Goal: Transaction & Acquisition: Subscribe to service/newsletter

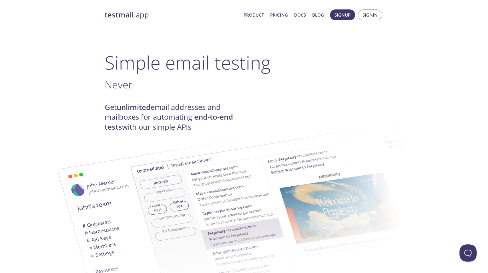
click at [276, 17] on link "Pricing" at bounding box center [279, 14] width 18 height 7
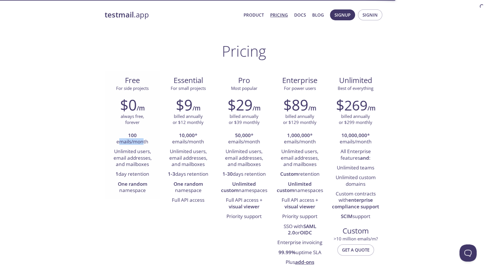
drag, startPoint x: 121, startPoint y: 142, endPoint x: 144, endPoint y: 144, distance: 22.9
click at [144, 143] on li "100 emails/month" at bounding box center [132, 139] width 47 height 16
drag, startPoint x: 136, startPoint y: 160, endPoint x: 124, endPoint y: 161, distance: 12.0
click at [133, 161] on li "Unlimited users, email addresses, and mailboxes" at bounding box center [132, 158] width 47 height 23
drag, startPoint x: 114, startPoint y: 154, endPoint x: 117, endPoint y: 153, distance: 3.7
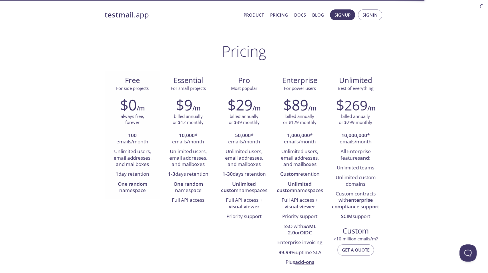
click at [115, 153] on li "Unlimited users, email addresses, and mailboxes" at bounding box center [132, 158] width 47 height 23
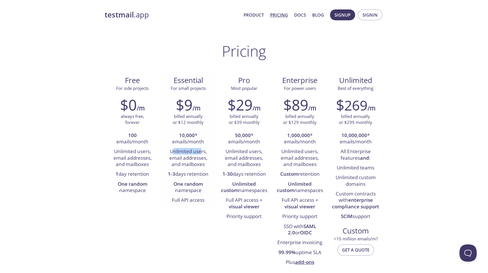
drag, startPoint x: 172, startPoint y: 152, endPoint x: 202, endPoint y: 150, distance: 30.1
click at [202, 150] on li "Unlimited users, email addresses, and mailboxes" at bounding box center [188, 158] width 47 height 23
click at [203, 160] on li "Unlimited users, email addresses, and mailboxes" at bounding box center [188, 158] width 47 height 23
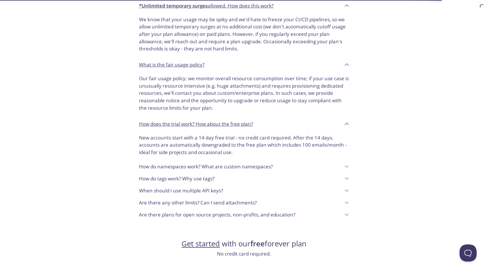
scroll to position [428, 0]
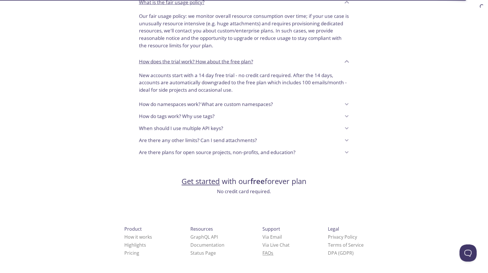
click at [263, 251] on link "FAQ s" at bounding box center [268, 253] width 11 height 6
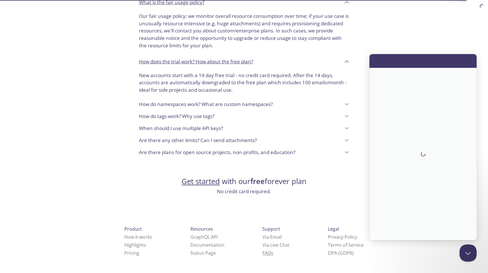
scroll to position [0, 0]
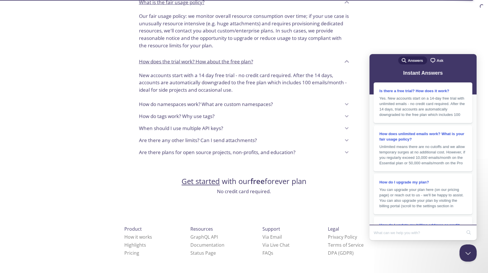
click at [412, 233] on input "Search Doc articles" at bounding box center [418, 233] width 88 height 12
type input "student"
click button "search" at bounding box center [468, 232] width 9 height 9
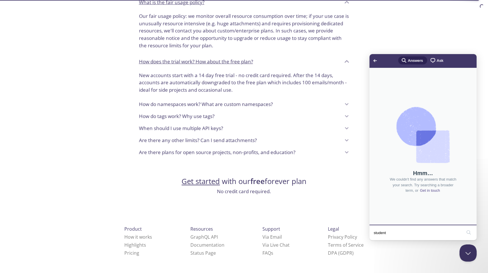
click at [430, 56] on div "Go back search-medium Answers chat-square Ask" at bounding box center [423, 61] width 107 height 14
click at [436, 60] on span "chat-square" at bounding box center [433, 60] width 7 height 7
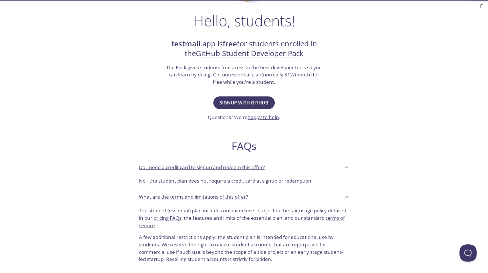
scroll to position [78, 0]
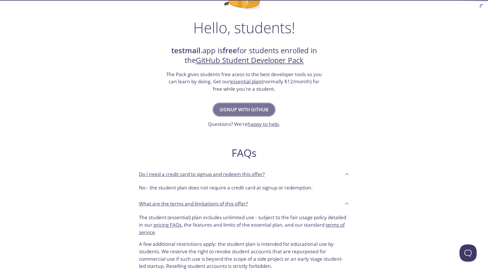
click at [248, 108] on span "Signup with GitHub" at bounding box center [244, 110] width 49 height 8
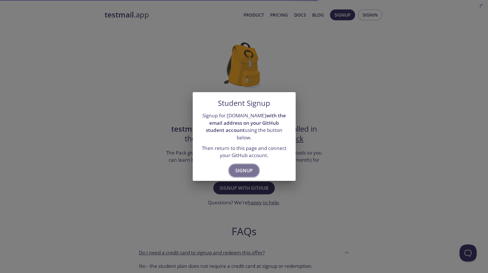
click at [247, 167] on span "Signup" at bounding box center [243, 170] width 17 height 8
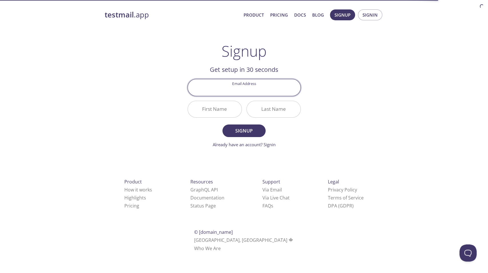
click at [248, 92] on input "Email Address" at bounding box center [244, 87] width 113 height 16
type input "bindalaayush"
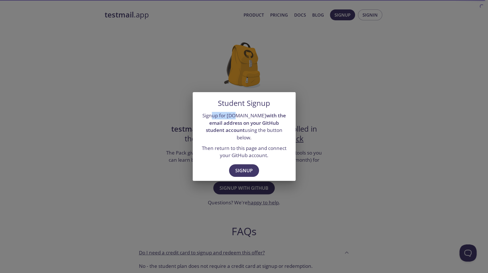
drag, startPoint x: 210, startPoint y: 118, endPoint x: 237, endPoint y: 117, distance: 27.2
click at [232, 117] on p "Signup for testmail.app with the email address on your GitHub student account u…" at bounding box center [244, 126] width 89 height 29
click at [245, 118] on p "Signup for testmail.app with the email address on your GitHub student account u…" at bounding box center [244, 126] width 89 height 29
click at [239, 166] on span "Signup" at bounding box center [243, 170] width 17 height 8
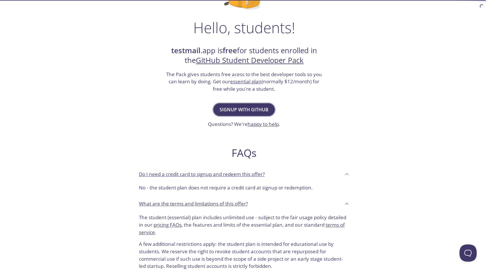
click at [237, 109] on span "Signup with GitHub" at bounding box center [244, 110] width 49 height 8
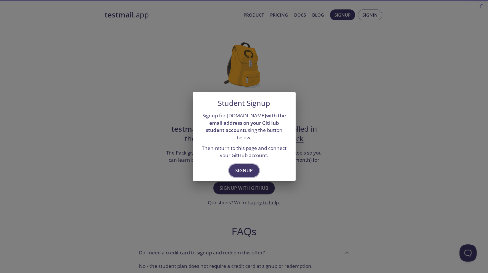
click at [246, 167] on span "Signup" at bounding box center [243, 170] width 17 height 8
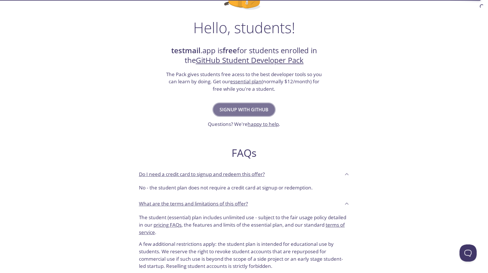
click at [242, 109] on span "Signup with GitHub" at bounding box center [244, 110] width 49 height 8
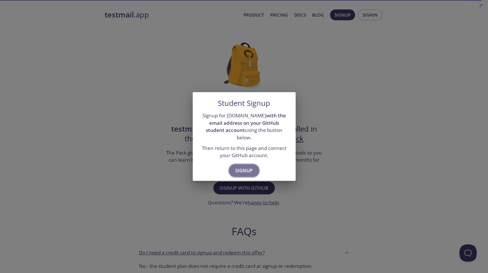
click at [245, 166] on span "Signup" at bounding box center [243, 170] width 17 height 8
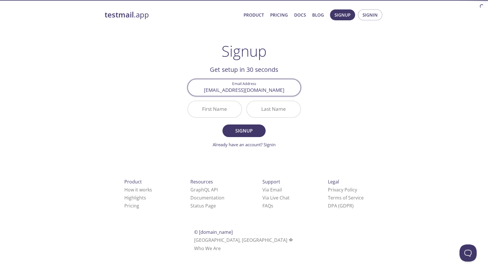
type input "bindalaayush04@gmail.com"
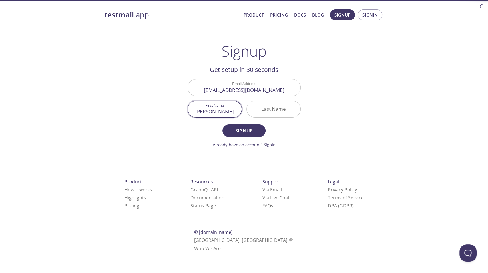
type input "Aayush"
type input "Bindal"
click at [223, 124] on button "Signup" at bounding box center [244, 130] width 43 height 13
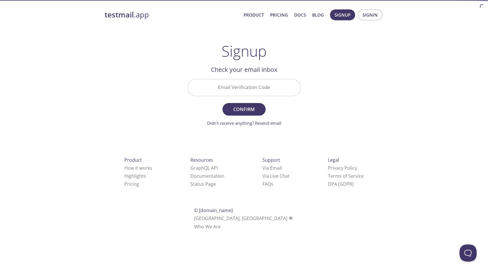
click at [251, 87] on input "Email Verification Code" at bounding box center [244, 87] width 113 height 16
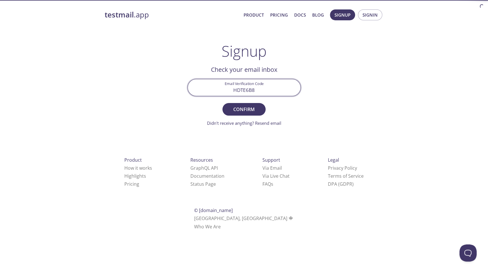
type input "HDTE6B8"
click at [223, 103] on button "Confirm" at bounding box center [244, 109] width 43 height 13
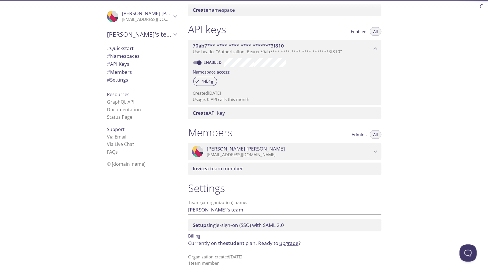
scroll to position [134, 0]
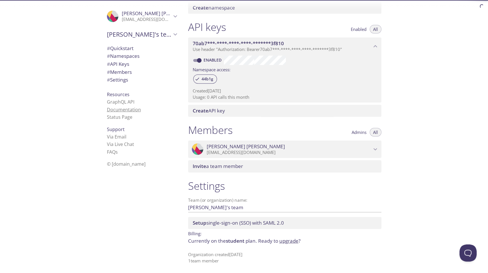
click at [124, 110] on link "Documentation" at bounding box center [124, 109] width 34 height 6
